Goal: Task Accomplishment & Management: Use online tool/utility

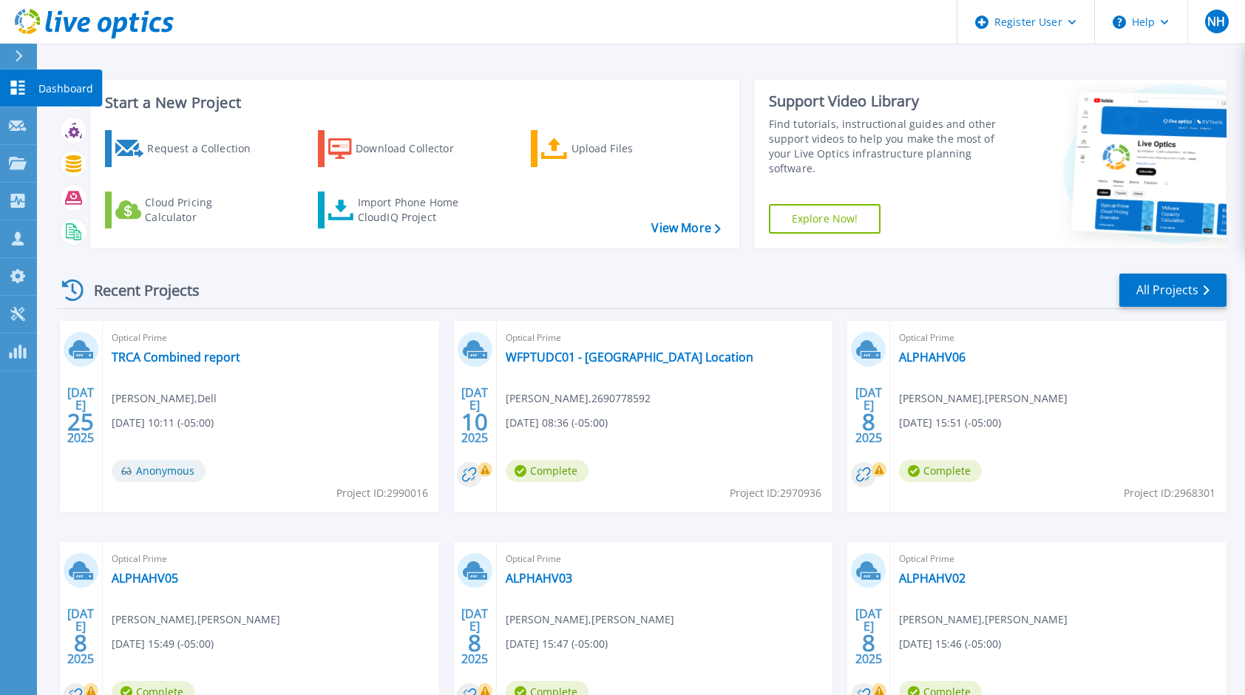
click at [27, 94] on link "Dashboard Dashboard" at bounding box center [18, 89] width 37 height 38
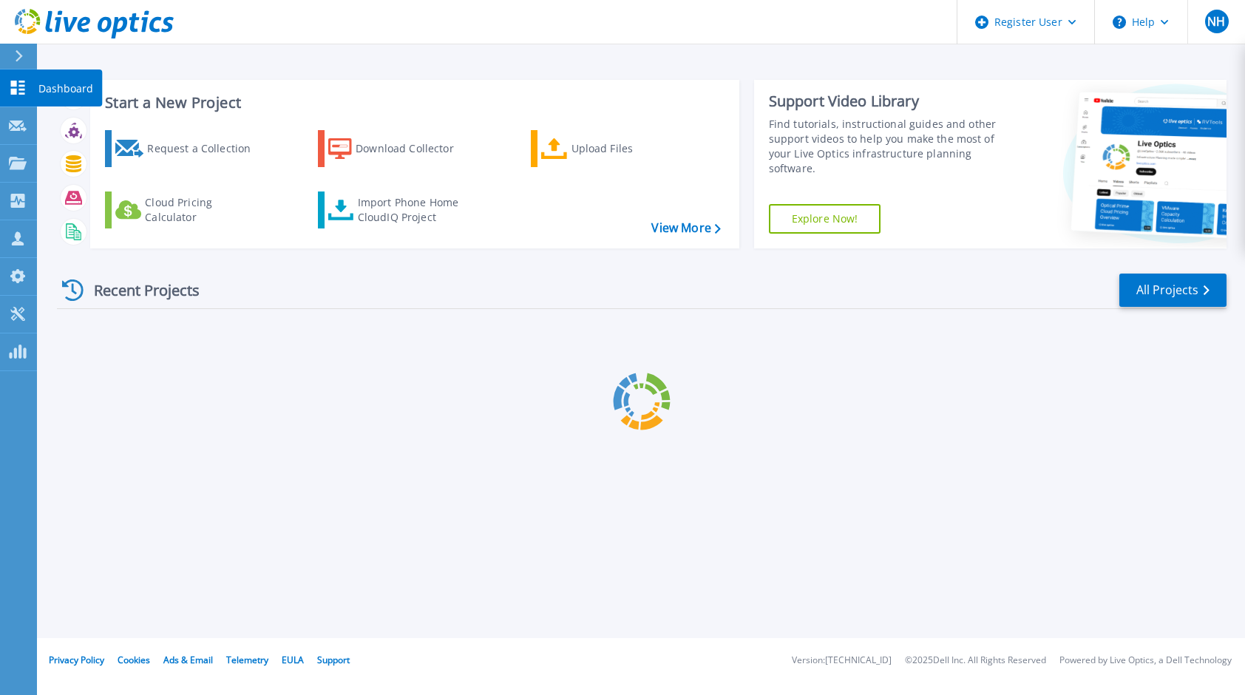
click at [17, 63] on div at bounding box center [25, 56] width 24 height 25
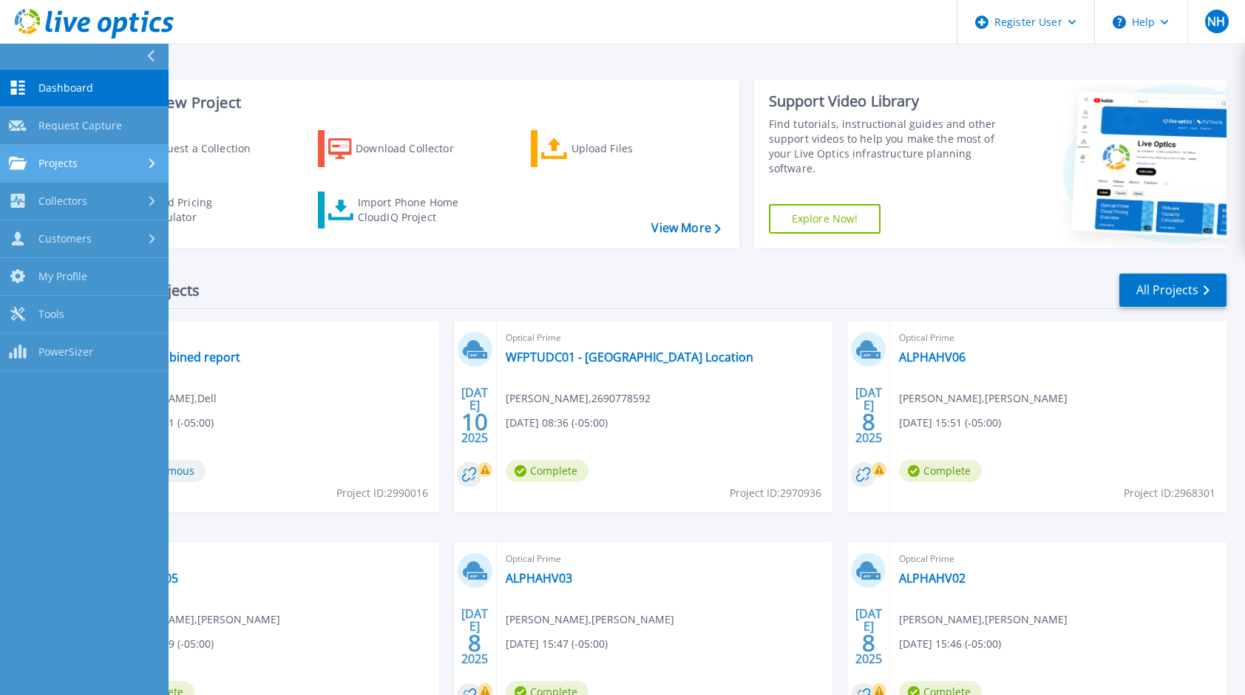
click at [115, 166] on div "Projects" at bounding box center [84, 163] width 151 height 13
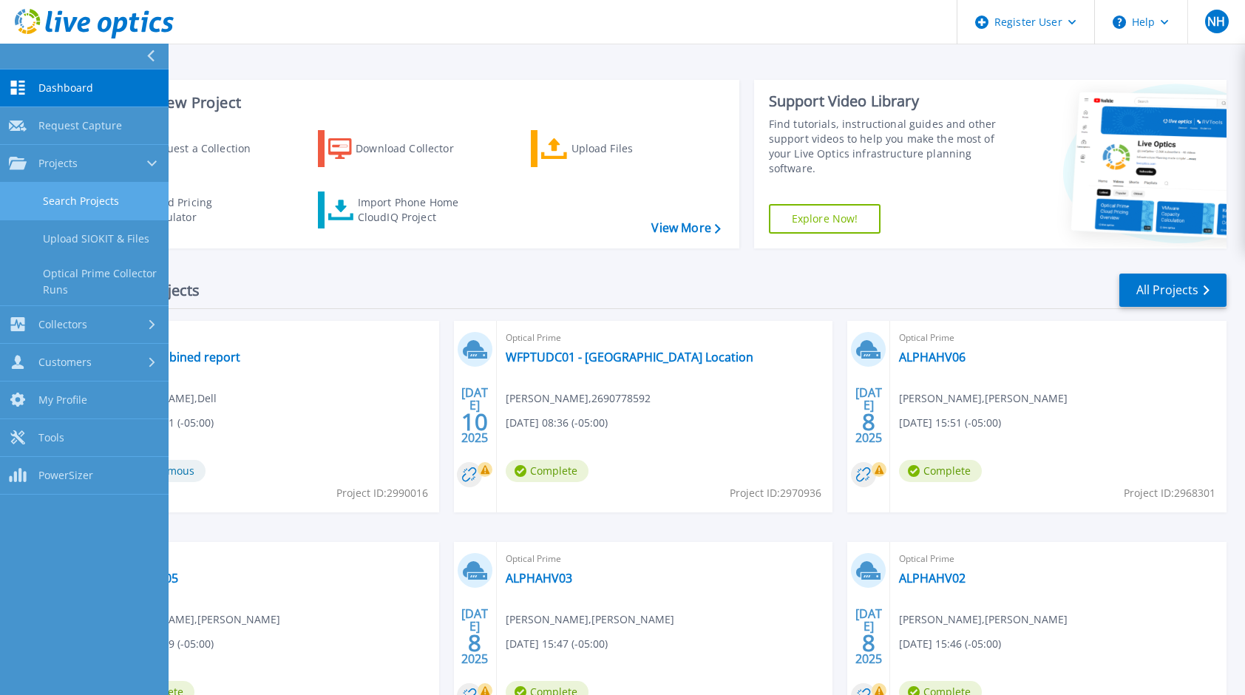
click at [126, 203] on link "Search Projects" at bounding box center [84, 202] width 169 height 38
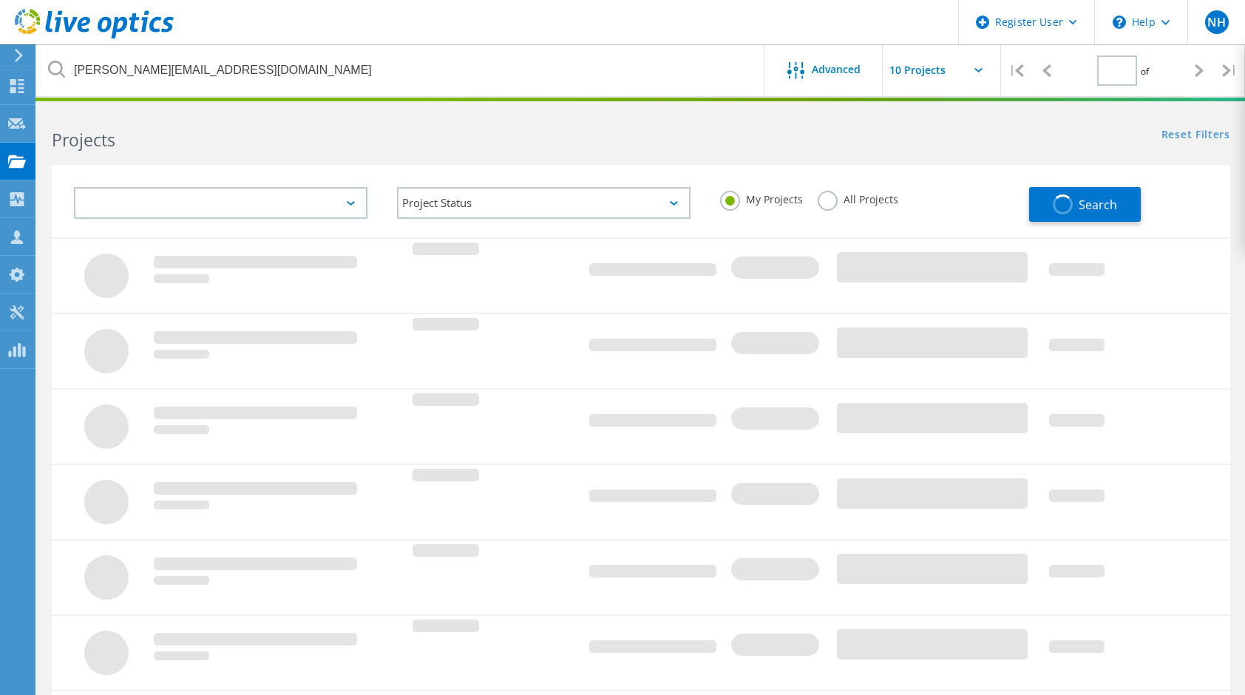
type input "1"
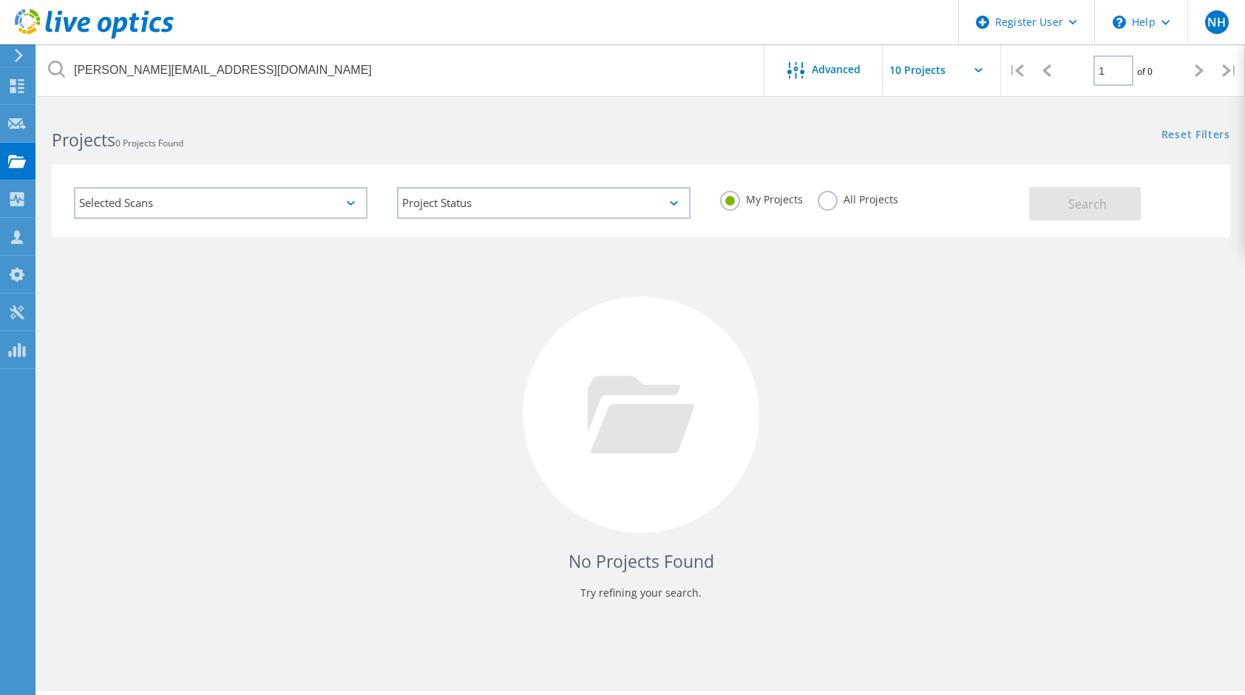
click at [830, 196] on label "All Projects" at bounding box center [858, 198] width 81 height 14
click at [0, 0] on input "All Projects" at bounding box center [0, 0] width 0 height 0
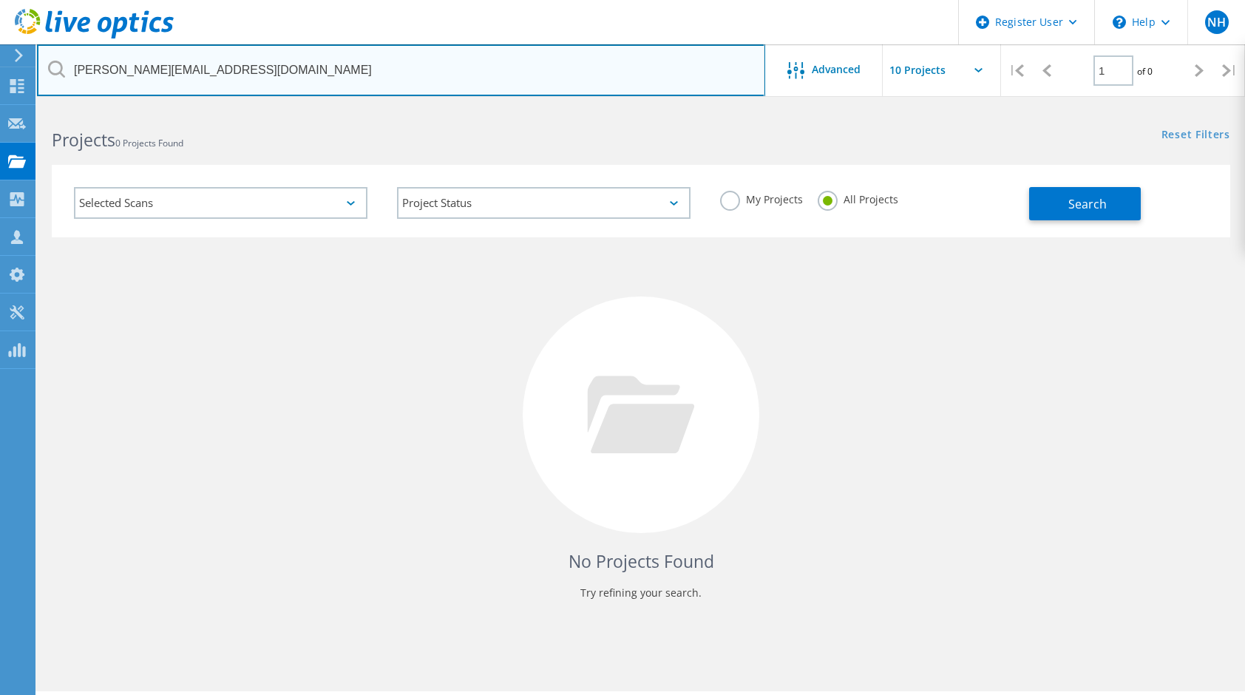
drag, startPoint x: 413, startPoint y: 79, endPoint x: 7, endPoint y: 53, distance: 407.5
click at [7, 107] on div "Register User \n Help Explore Helpful Articles Contact Support NH Dell User [PE…" at bounding box center [622, 421] width 1245 height 629
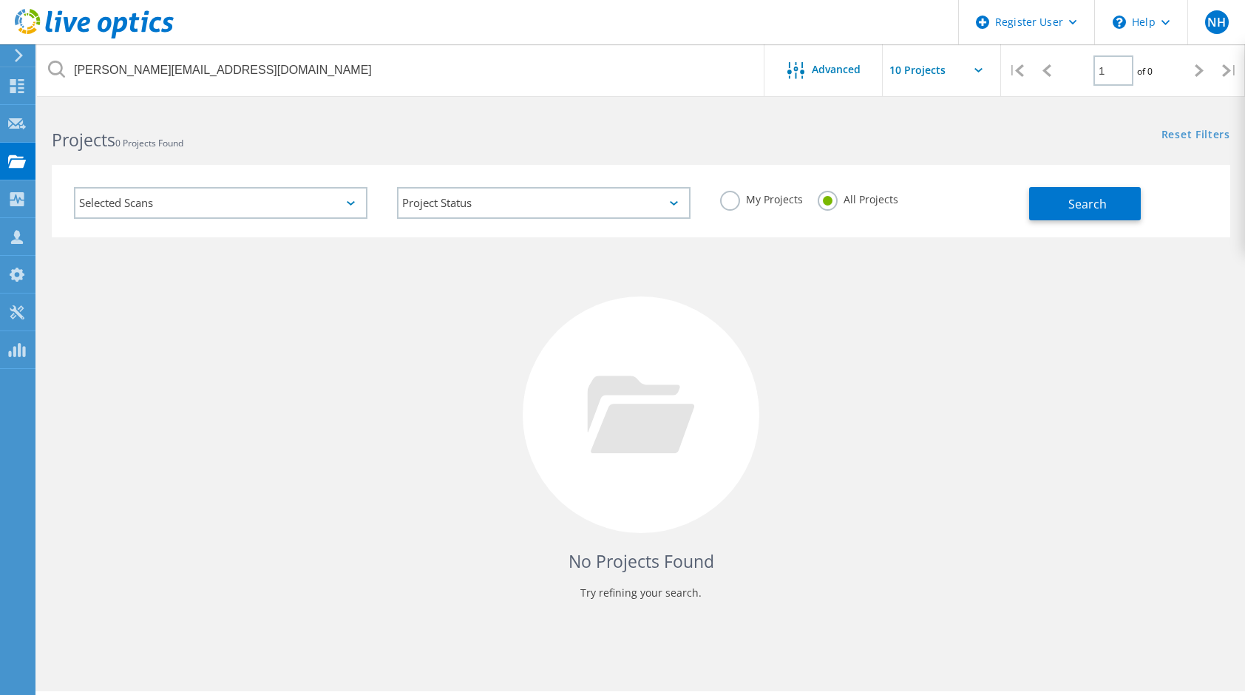
click at [7, 53] on div at bounding box center [16, 55] width 22 height 13
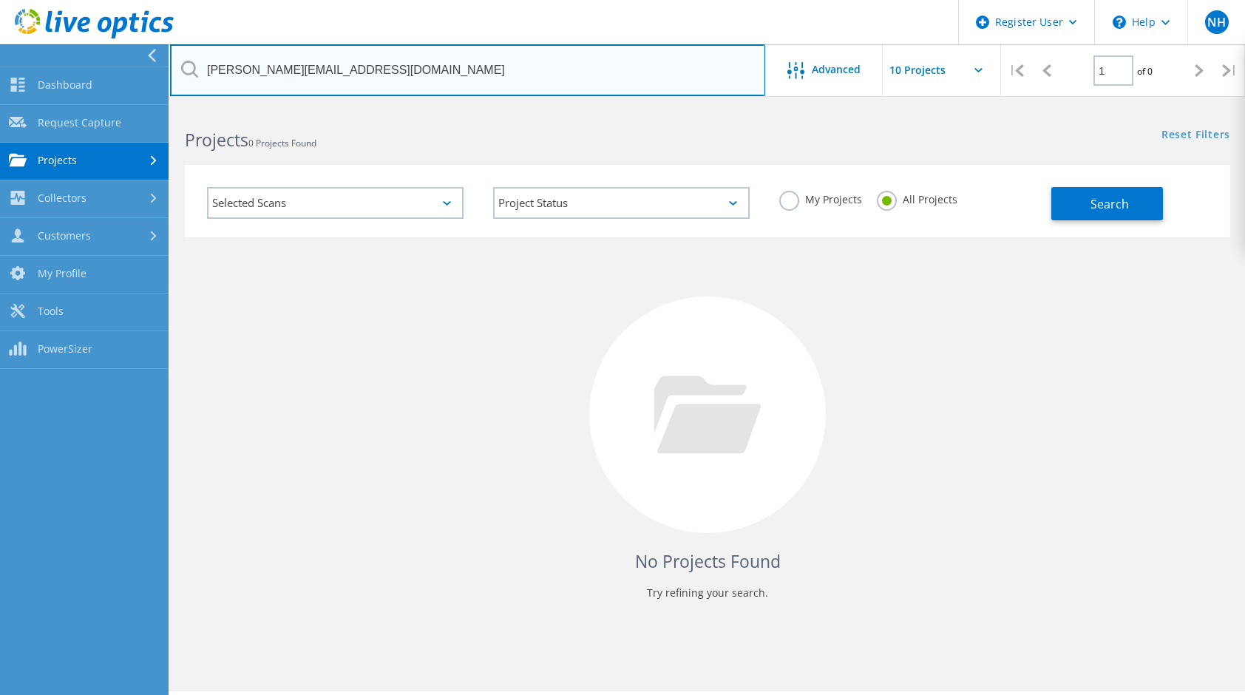
click at [318, 59] on input "[PERSON_NAME][EMAIL_ADDRESS][DOMAIN_NAME]" at bounding box center [467, 70] width 595 height 52
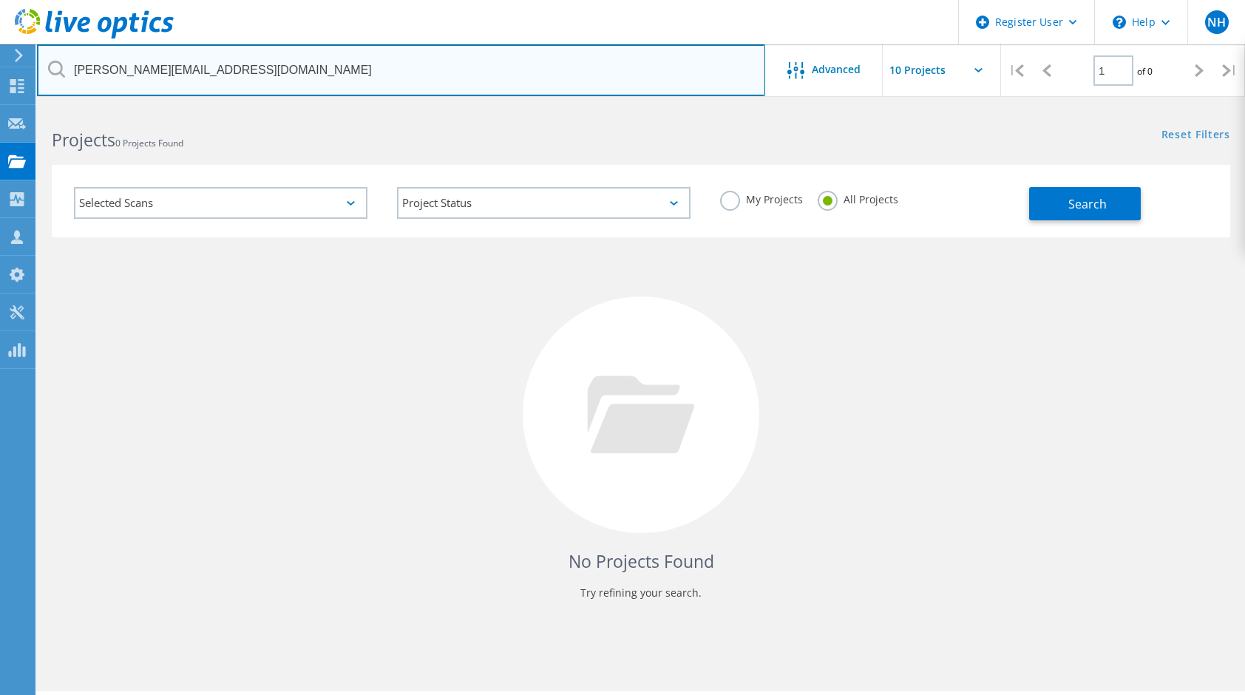
click at [318, 59] on input "[PERSON_NAME][EMAIL_ADDRESS][DOMAIN_NAME]" at bounding box center [401, 70] width 728 height 52
type input "[PERSON_NAME]"
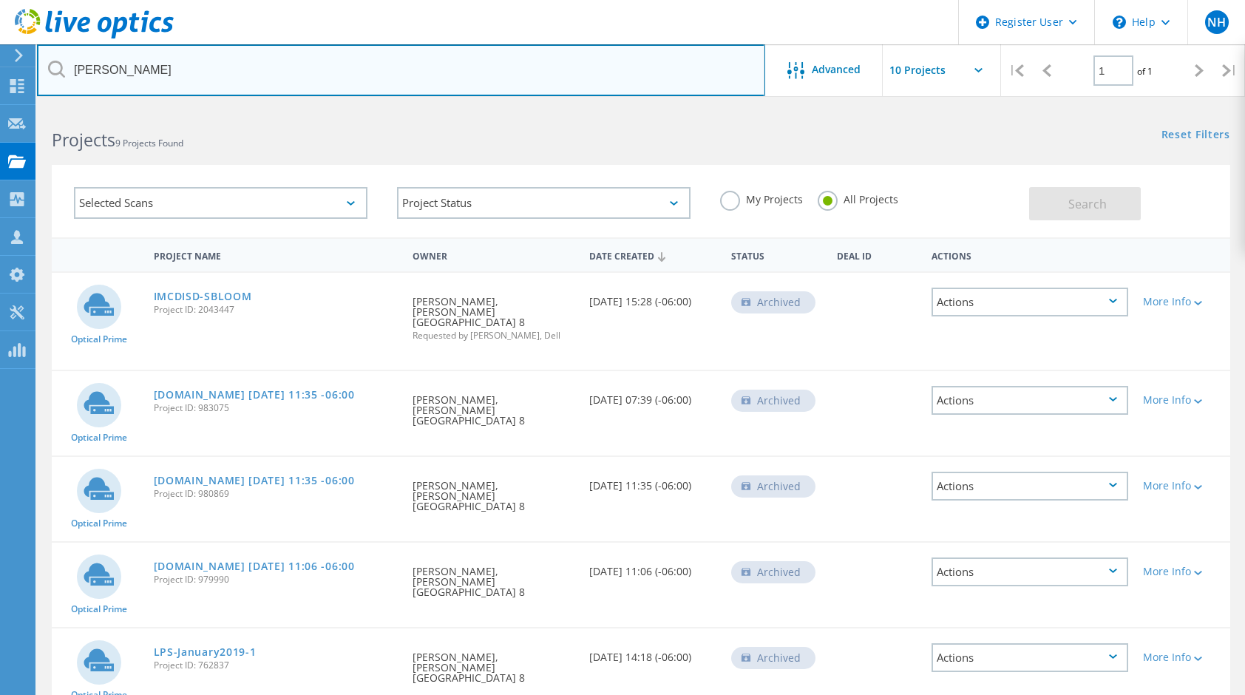
click at [280, 81] on input "[PERSON_NAME]" at bounding box center [401, 70] width 728 height 52
